Goal: Find specific page/section: Find specific page/section

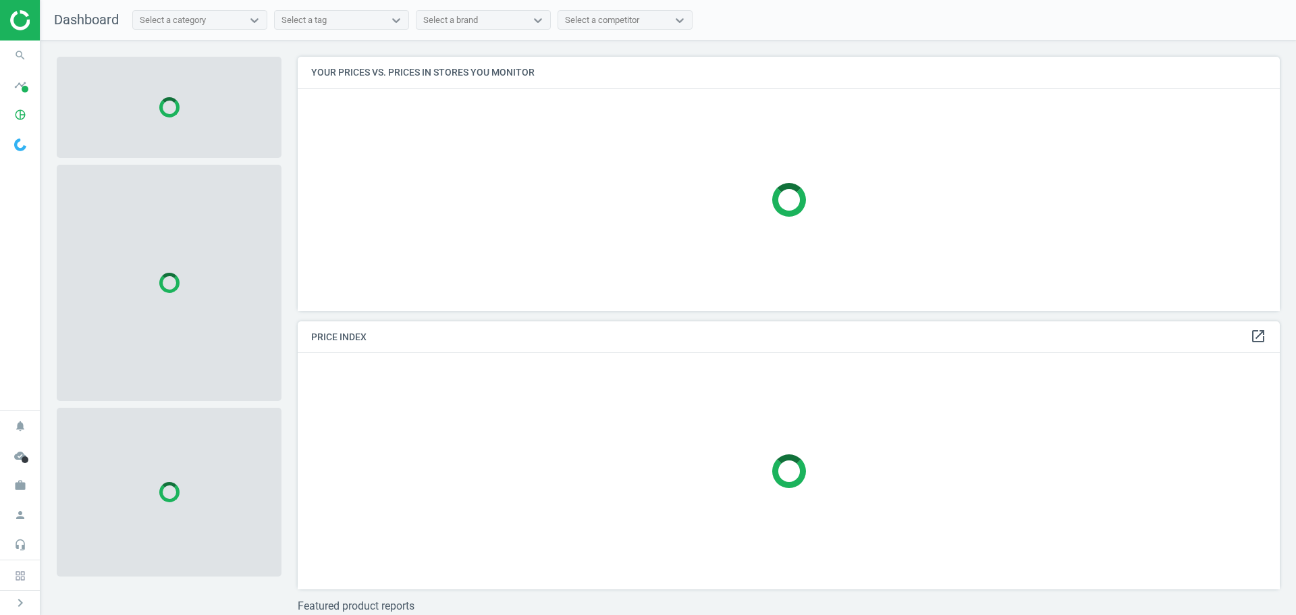
scroll to position [275, 993]
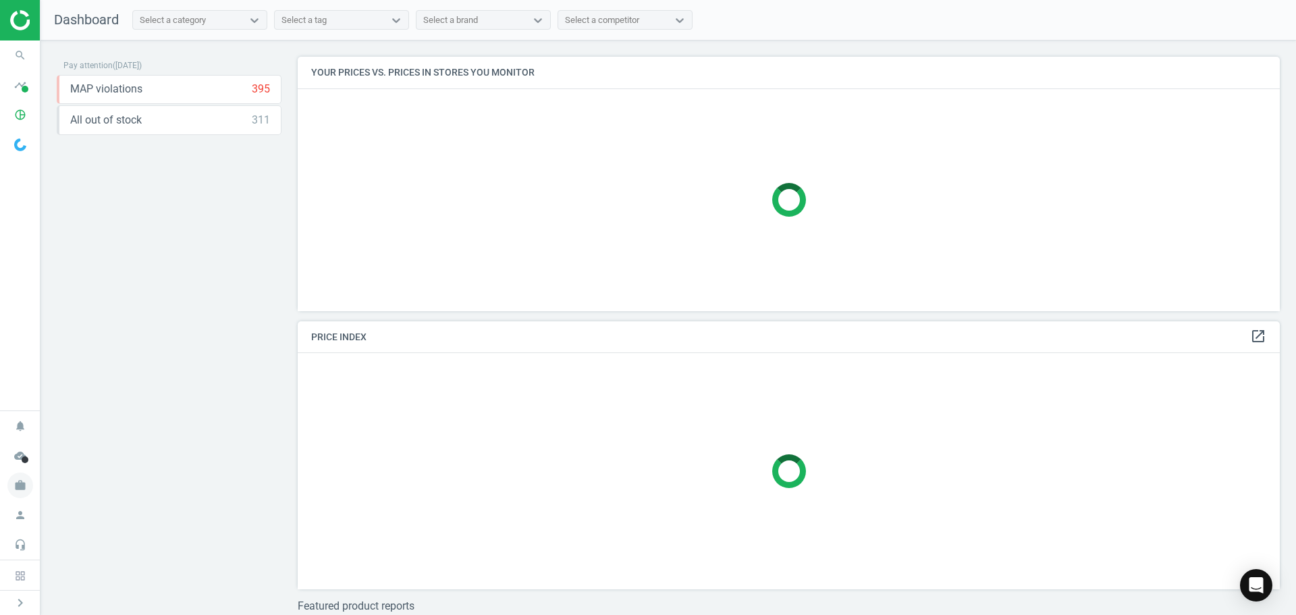
click at [23, 493] on icon "work" at bounding box center [20, 486] width 26 height 26
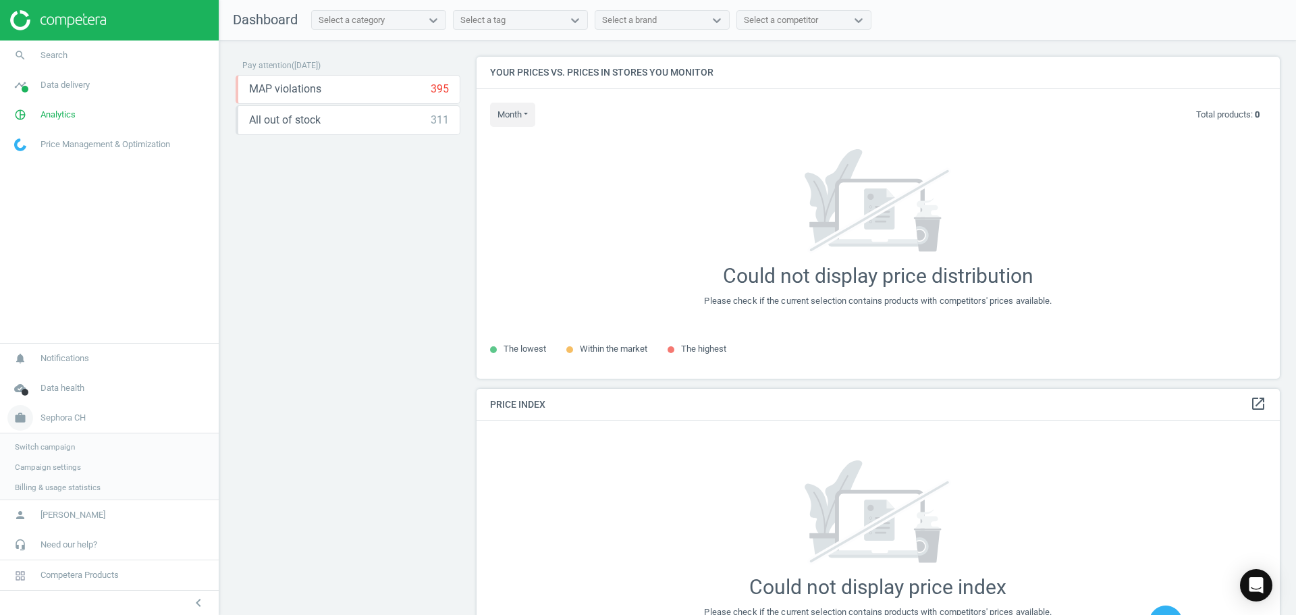
scroll to position [342, 814]
click at [45, 439] on link "Switch campaign" at bounding box center [109, 445] width 219 height 20
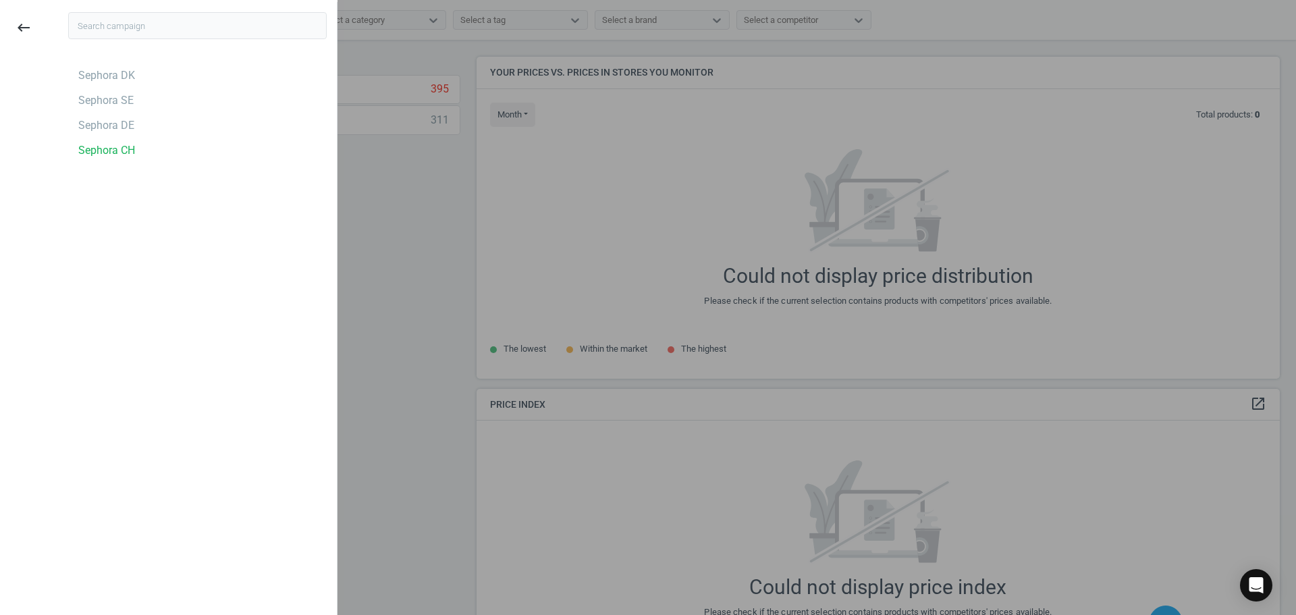
click at [45, 444] on div "keyboard_backspace" at bounding box center [24, 309] width 58 height 615
click at [87, 127] on div "Sephora DE" at bounding box center [106, 125] width 56 height 15
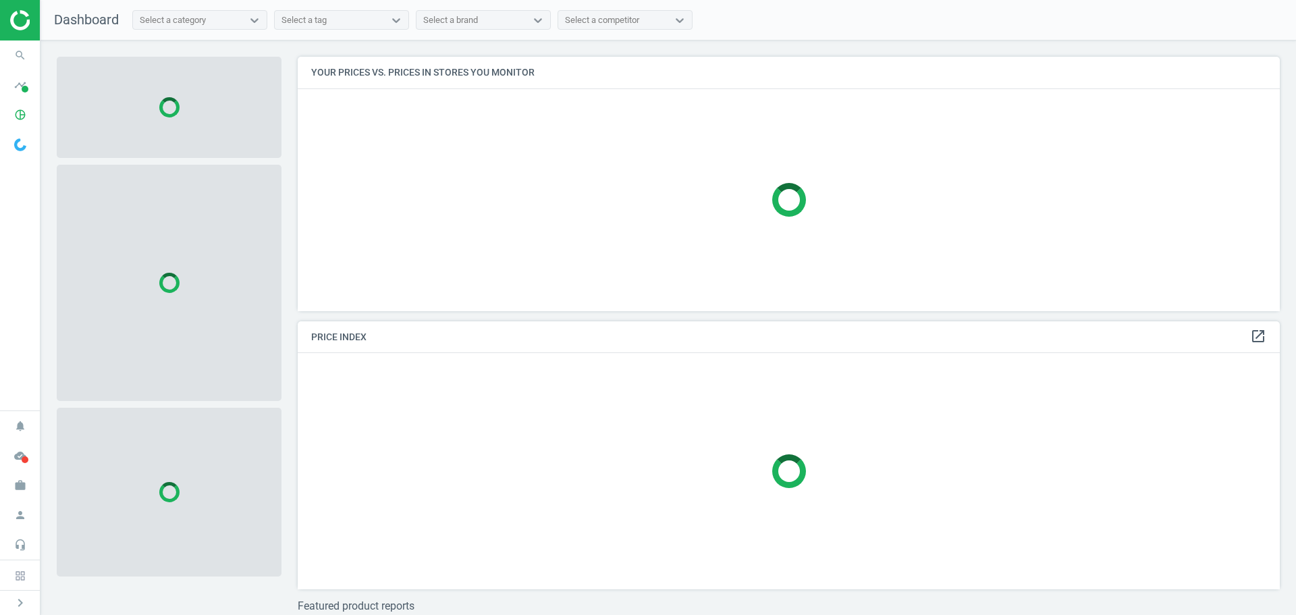
scroll to position [275, 993]
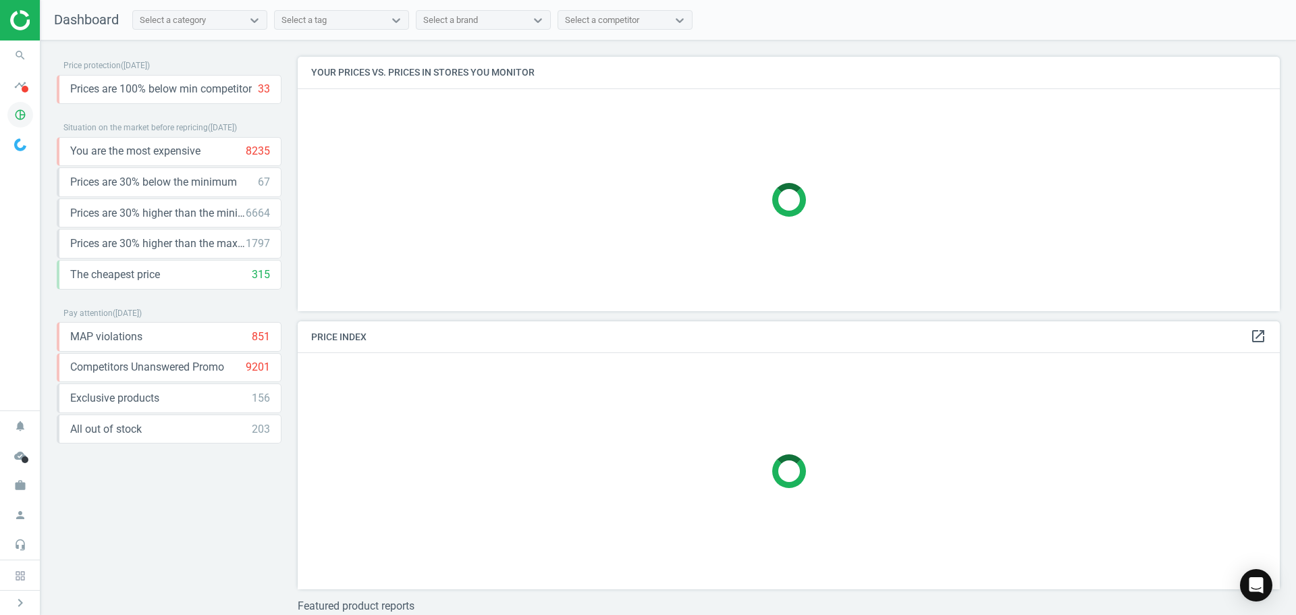
click at [18, 113] on icon "pie_chart_outlined" at bounding box center [20, 115] width 26 height 26
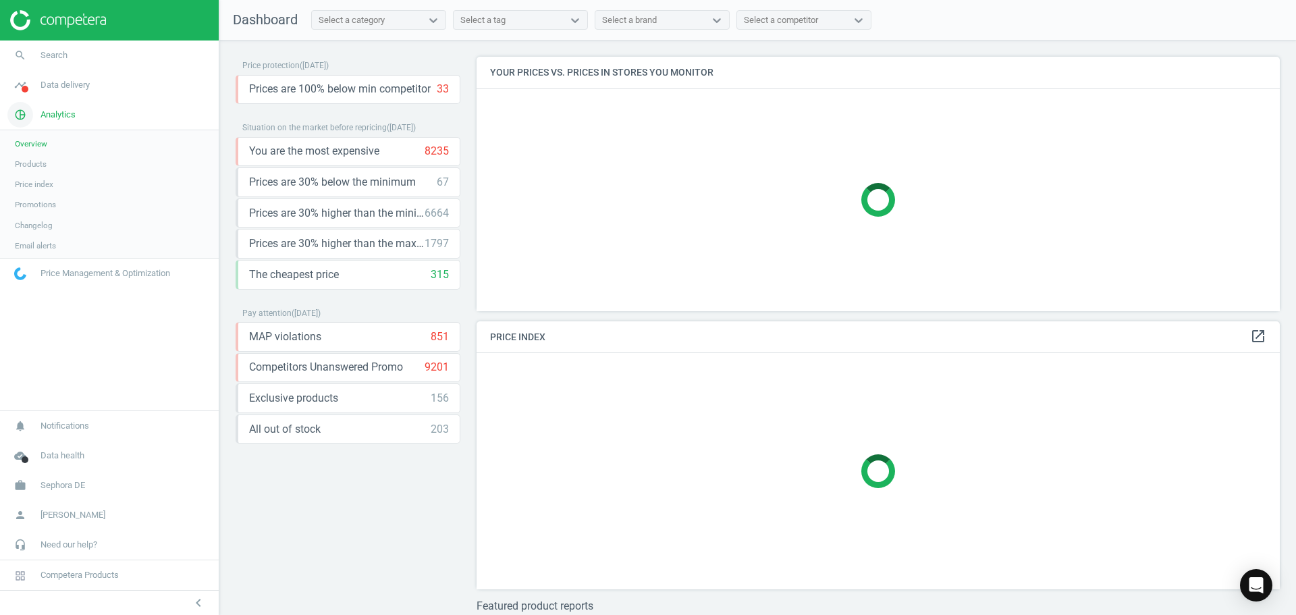
scroll to position [275, 814]
click at [35, 167] on span "Products" at bounding box center [31, 164] width 32 height 11
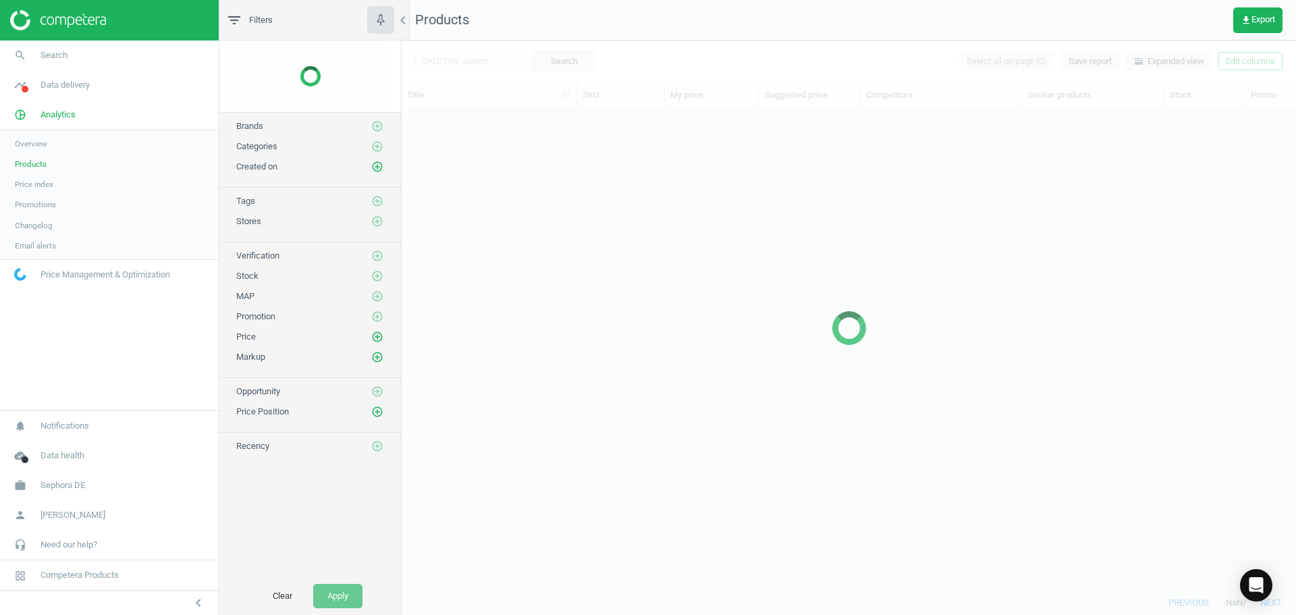
scroll to position [460, 884]
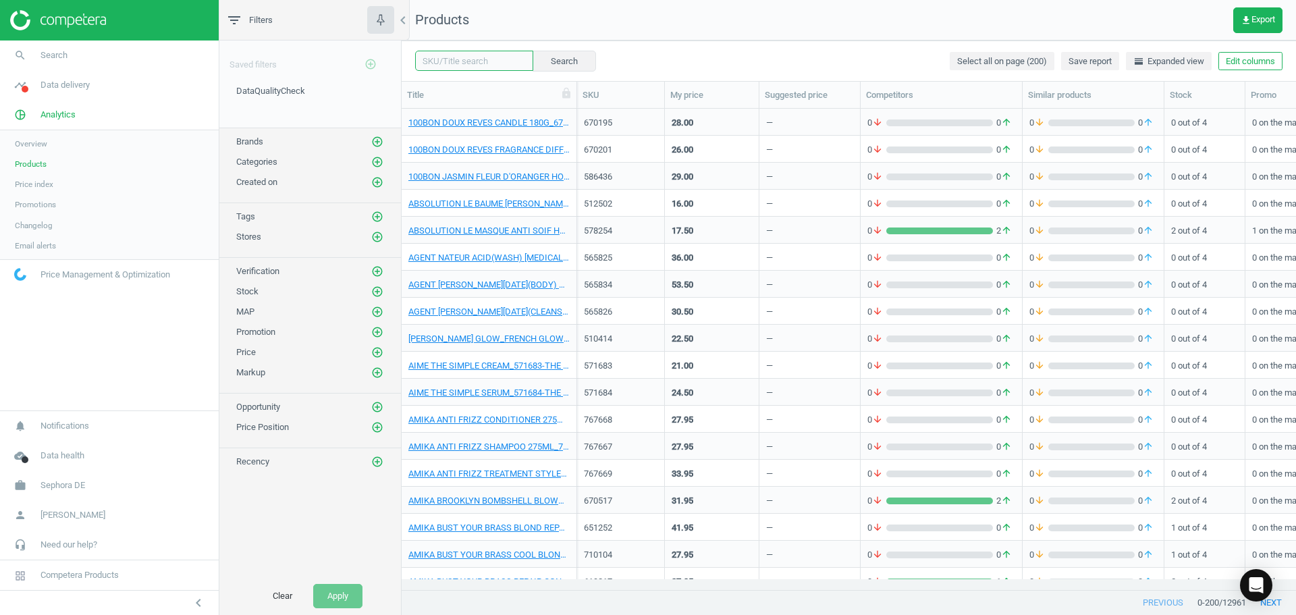
click at [442, 57] on input "text" at bounding box center [474, 61] width 118 height 20
paste input "764439"
type input "764439"
click at [553, 61] on button "Search" at bounding box center [563, 61] width 63 height 20
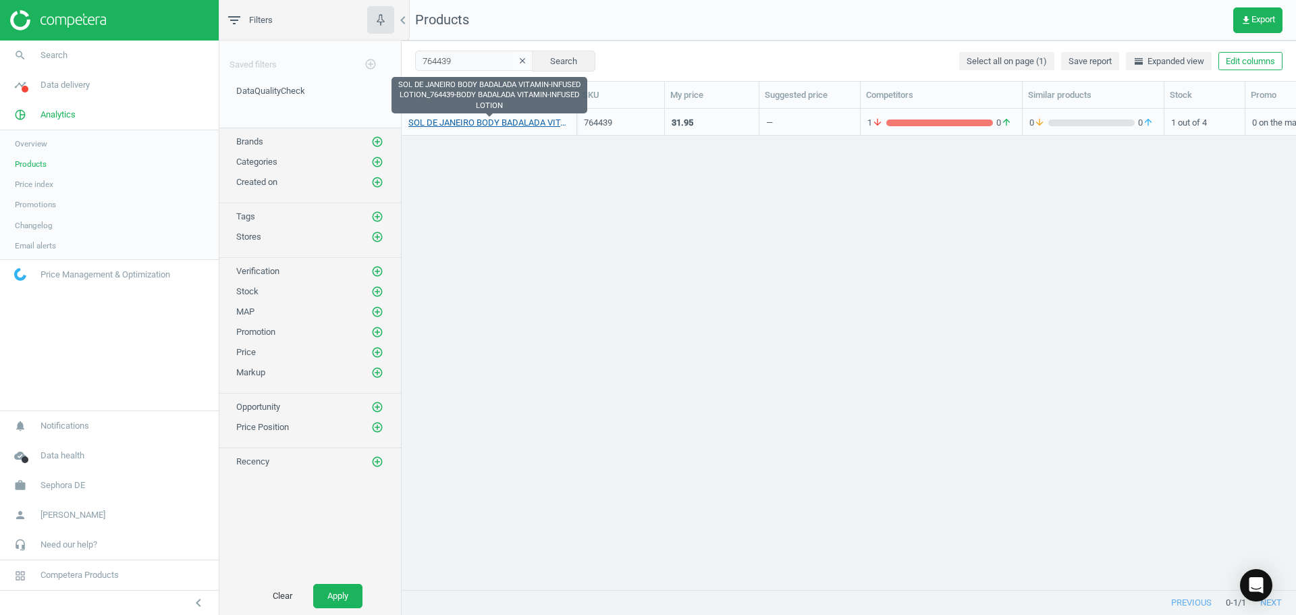
click at [535, 123] on link "SOL DE JANEIRO BODY BADALADA VITAMIN-INFUSED LOTION_764439-BODY BADALADA VITAMI…" at bounding box center [488, 123] width 161 height 12
